Goal: Information Seeking & Learning: Understand process/instructions

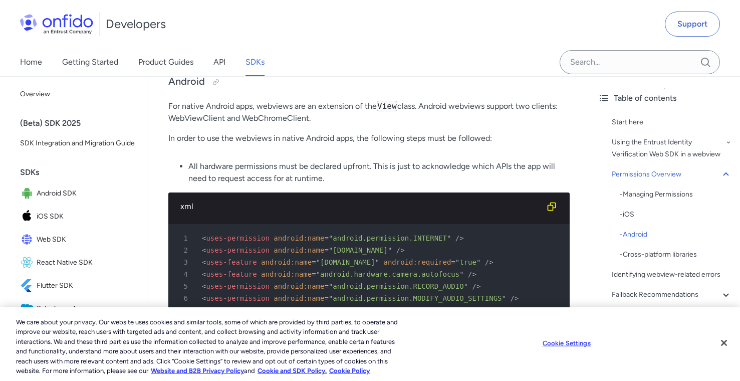
scroll to position [1045, 0]
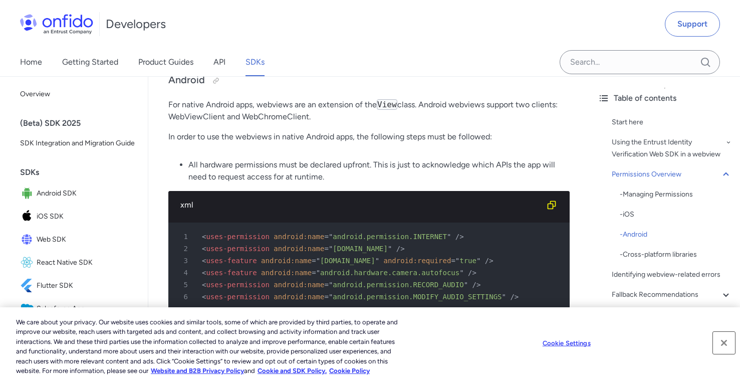
click at [723, 339] on button "Close" at bounding box center [724, 343] width 22 height 22
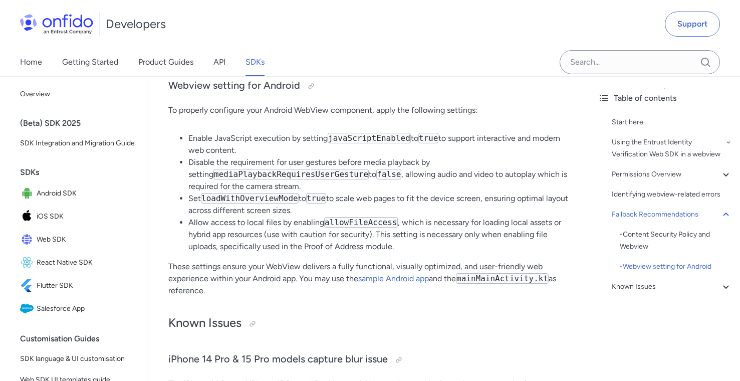
scroll to position [2142, 0]
click at [367, 142] on code "javaScriptEnabled" at bounding box center [369, 137] width 83 height 11
click at [230, 178] on code "mediaPlaybackRequiresUserGesture" at bounding box center [290, 173] width 155 height 11
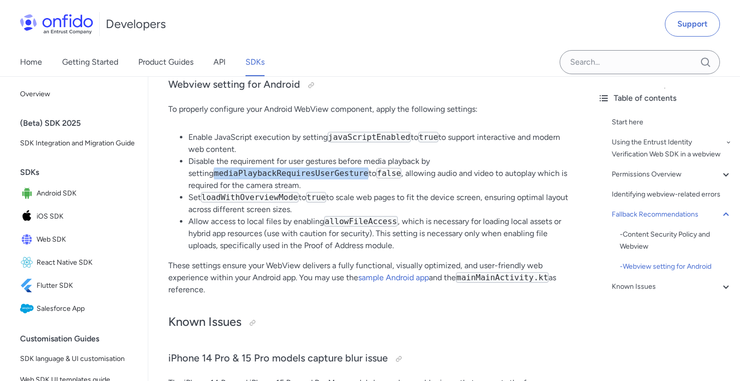
click at [230, 178] on code "mediaPlaybackRequiresUserGesture" at bounding box center [290, 173] width 155 height 11
click at [256, 202] on code "loadWithOverviewMode" at bounding box center [250, 197] width 98 height 11
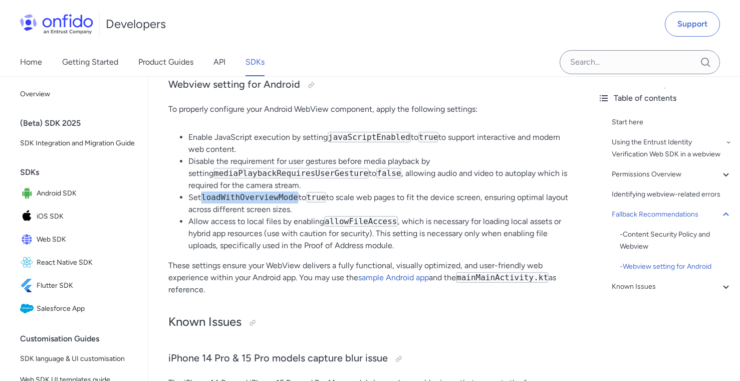
click at [256, 202] on code "loadWithOverviewMode" at bounding box center [250, 197] width 98 height 11
click at [368, 226] on code "allowFileAccess" at bounding box center [361, 221] width 74 height 11
click at [434, 296] on p "These settings ensure your WebView delivers a fully functional, visually optimi…" at bounding box center [368, 277] width 401 height 36
